Goal: Transaction & Acquisition: Purchase product/service

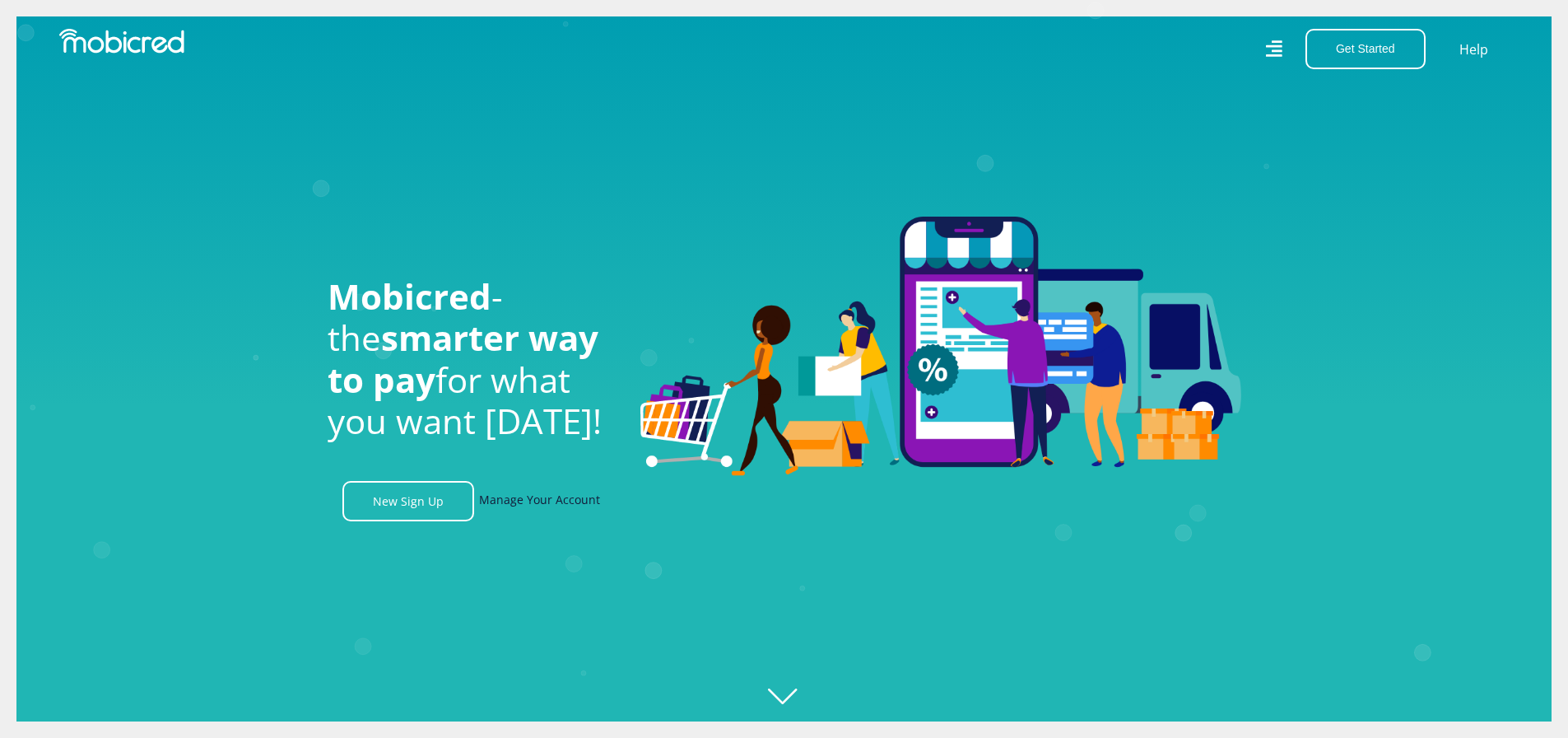
scroll to position [0, 2112]
click at [558, 497] on link "Manage Your Account" at bounding box center [539, 501] width 121 height 40
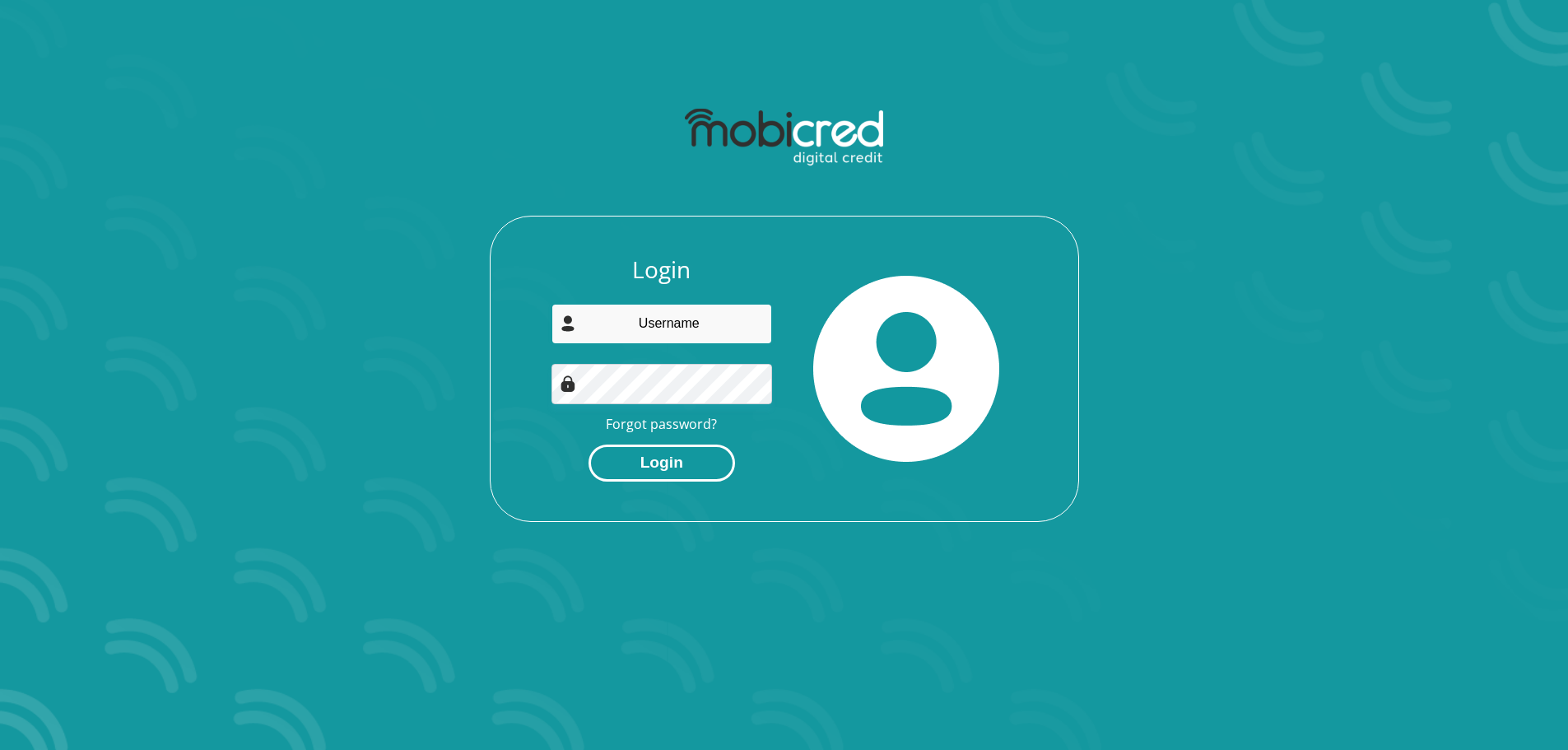
type input "priscillawilliams67@yahoo.com"
click at [660, 469] on button "Login" at bounding box center [661, 463] width 146 height 37
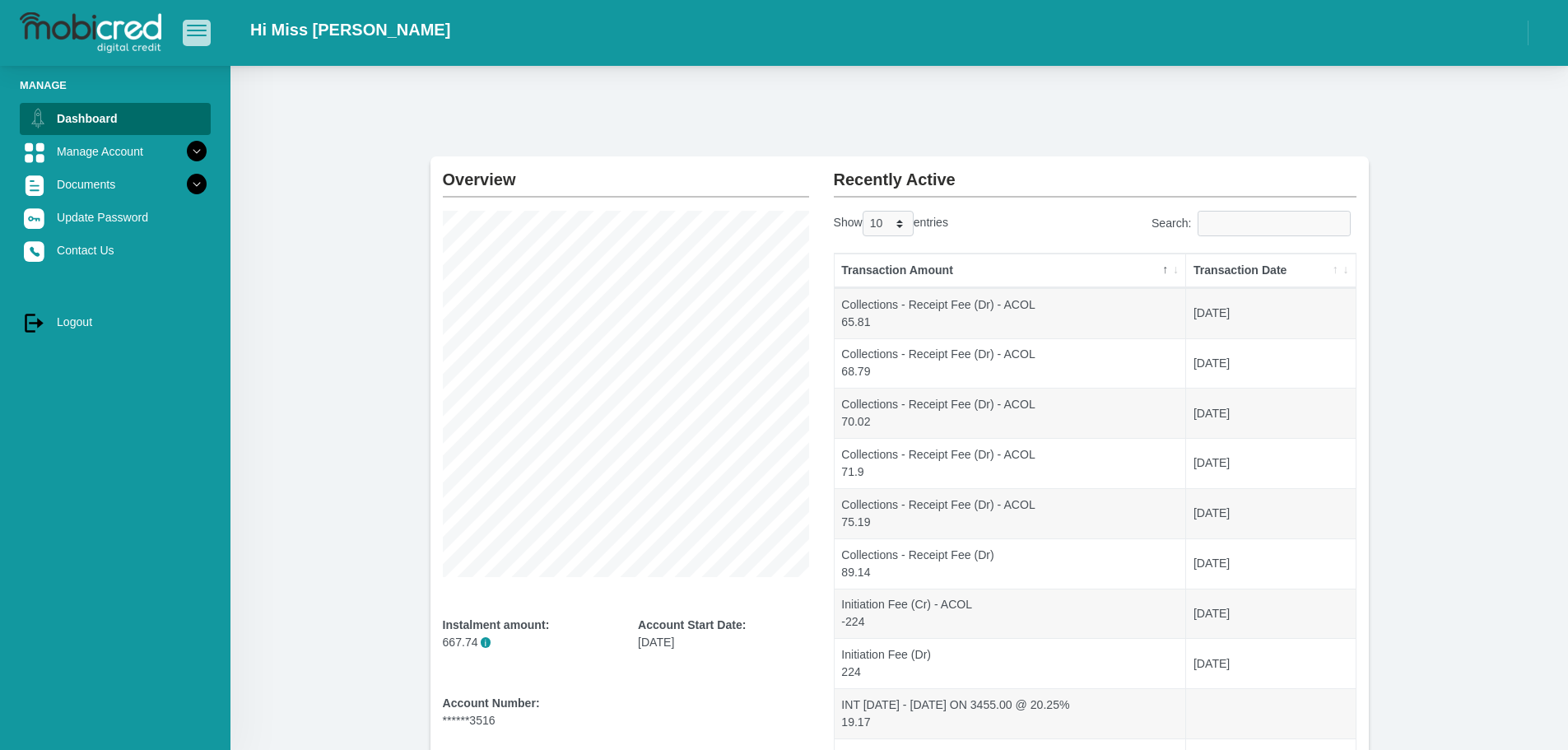
click at [194, 40] on button "button" at bounding box center [197, 32] width 28 height 25
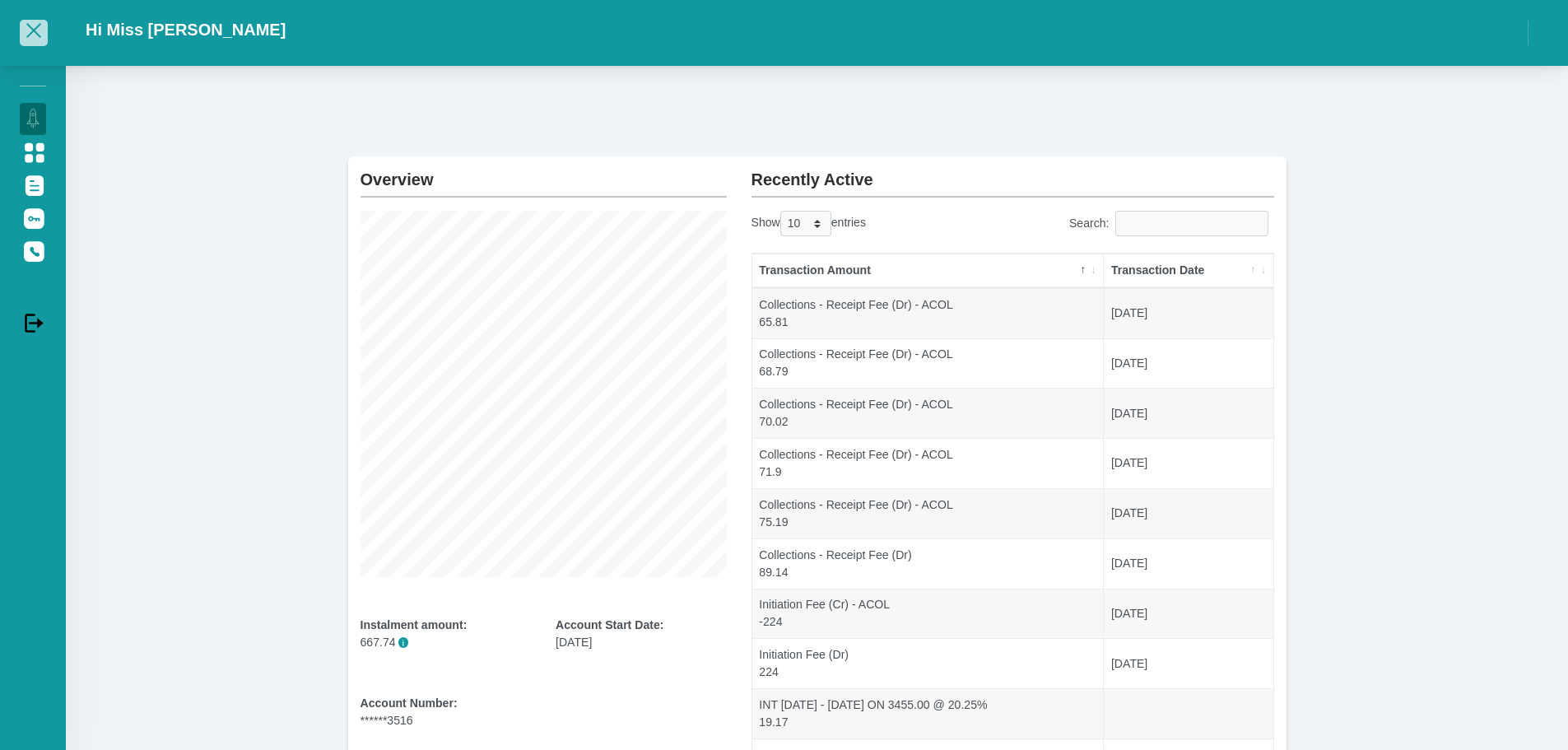
click at [30, 25] on span "button" at bounding box center [33, 30] width 15 height 15
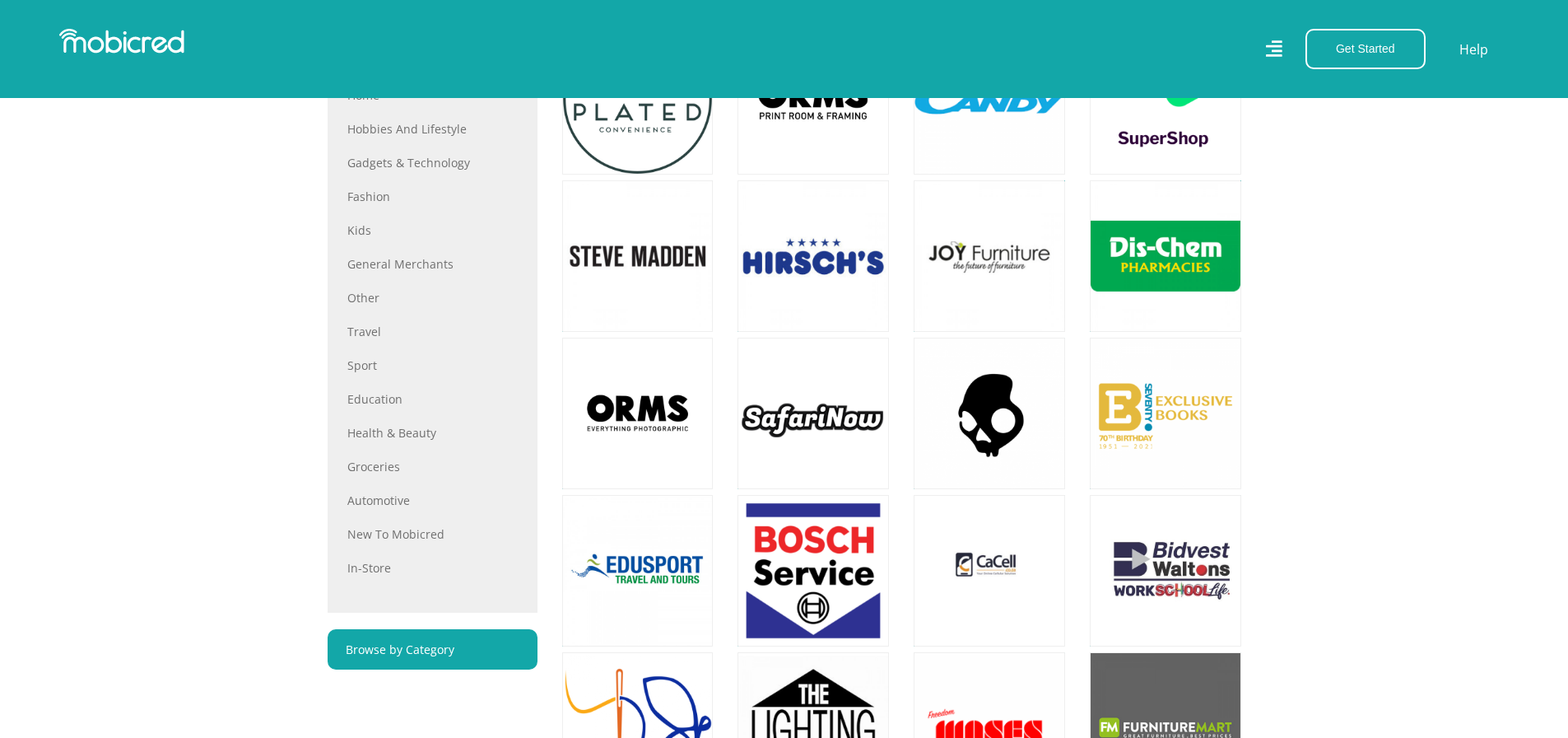
scroll to position [659, 0]
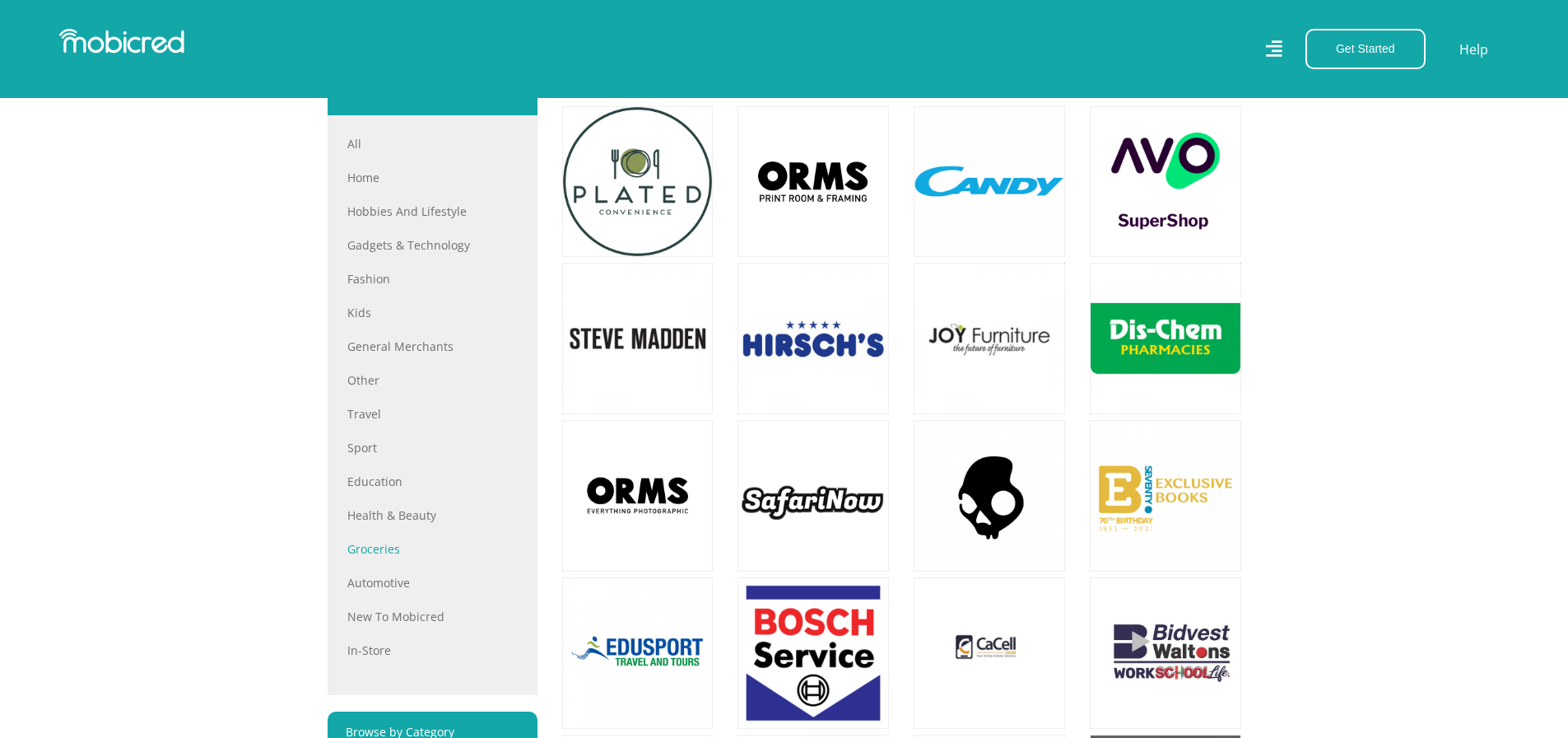
click at [379, 554] on link "Groceries" at bounding box center [432, 549] width 171 height 17
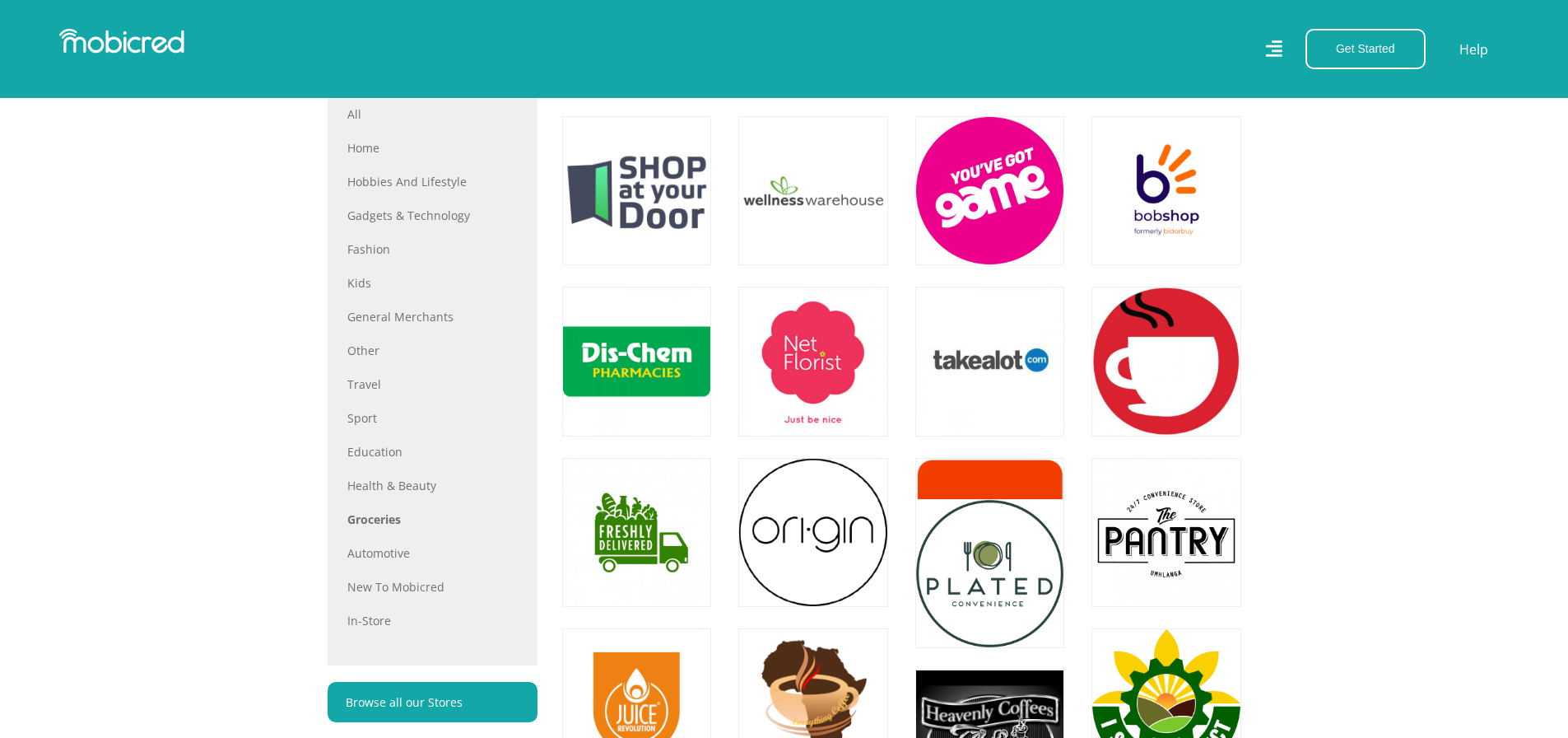
scroll to position [741, 0]
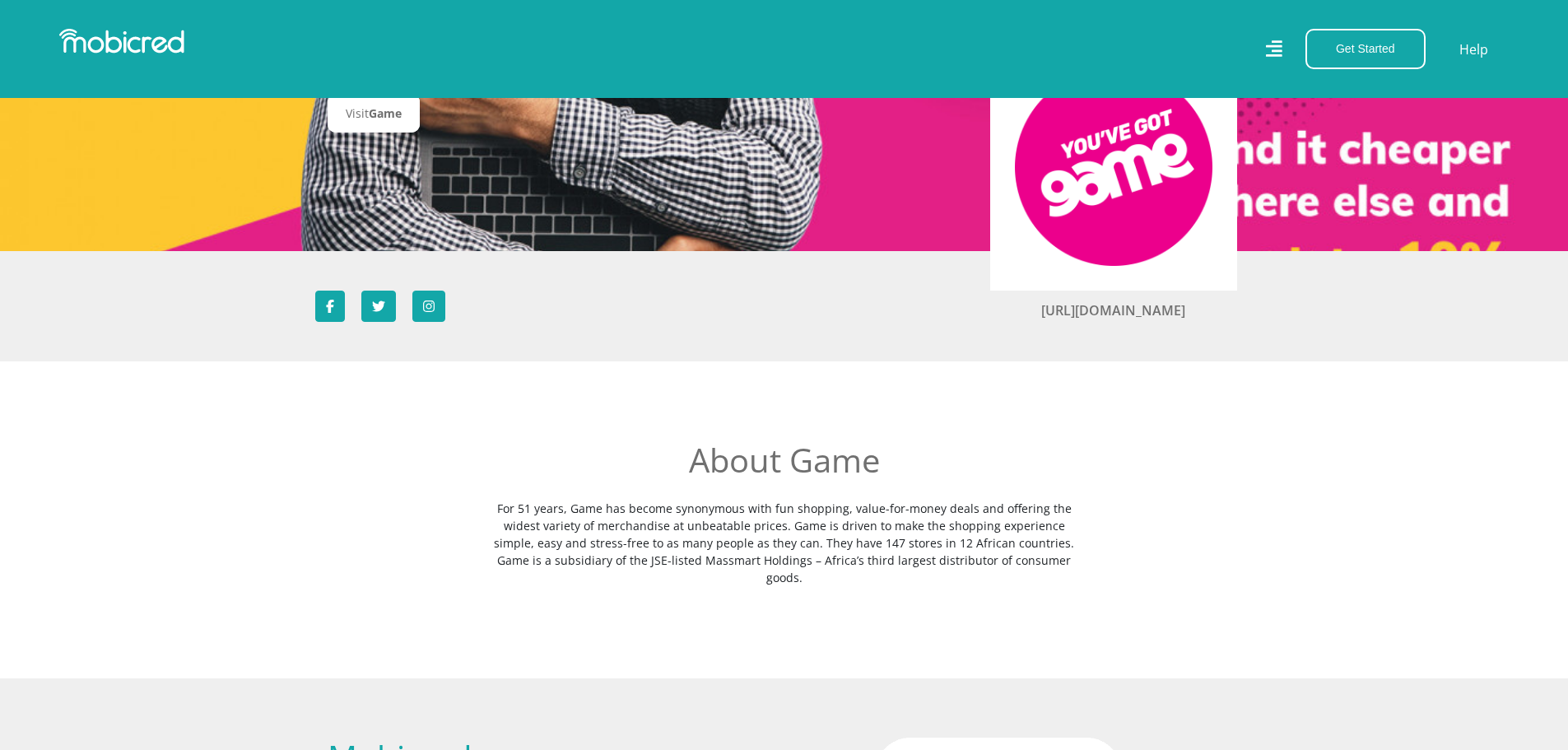
scroll to position [195, 0]
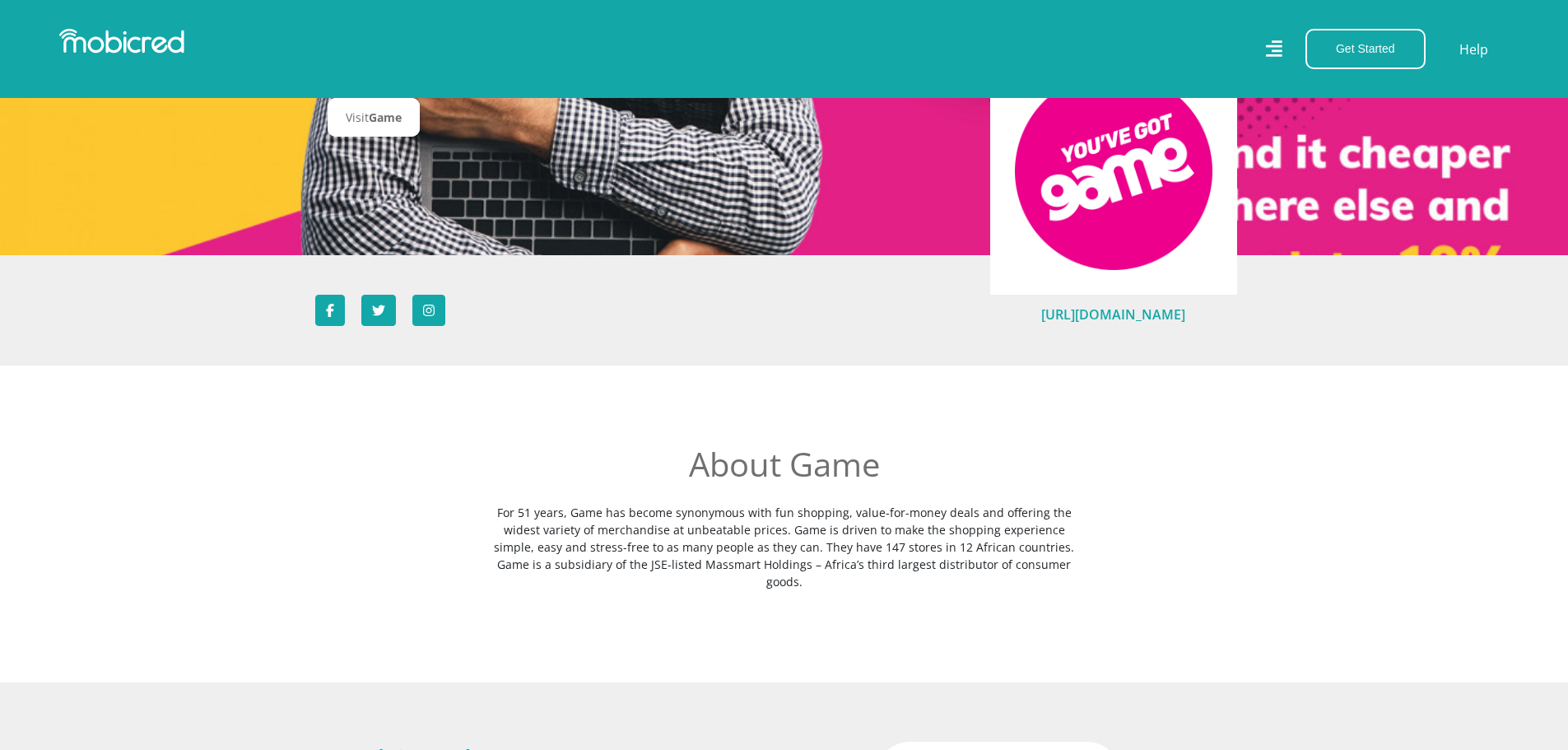
click at [1110, 318] on link "[URL][DOMAIN_NAME]" at bounding box center [1114, 314] width 144 height 18
